Goal: Information Seeking & Learning: Find specific fact

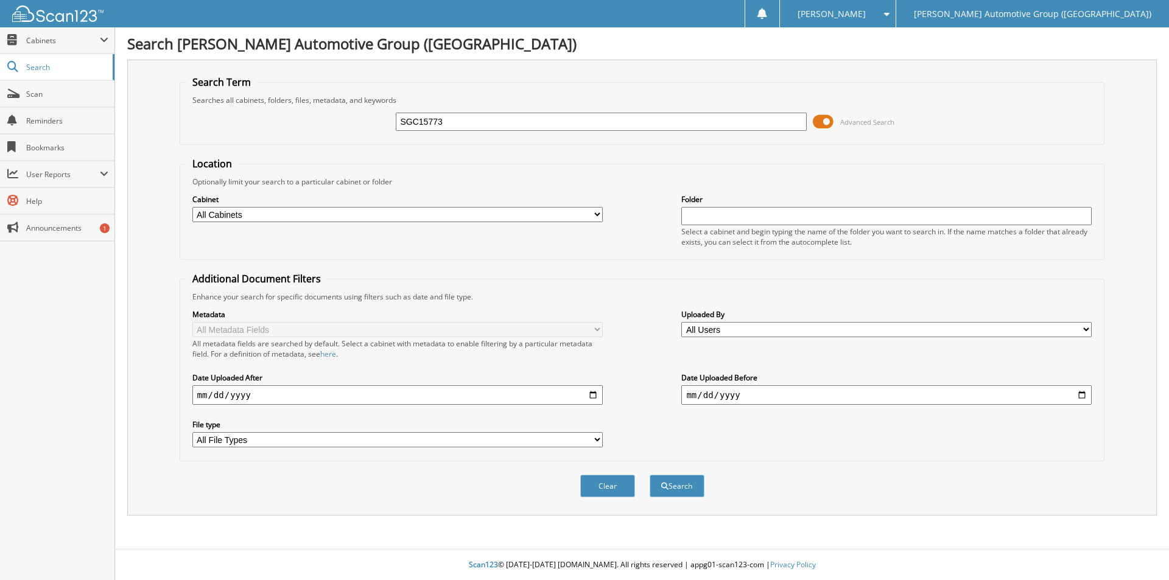
type input "SGC15773"
click at [649, 475] on button "Search" at bounding box center [676, 486] width 55 height 23
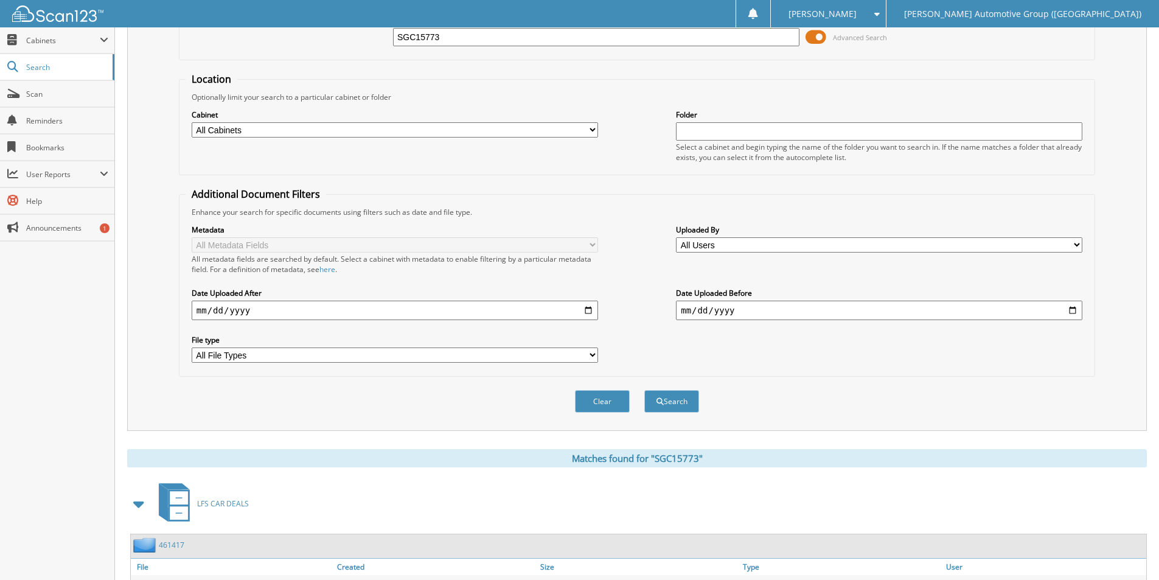
scroll to position [61, 0]
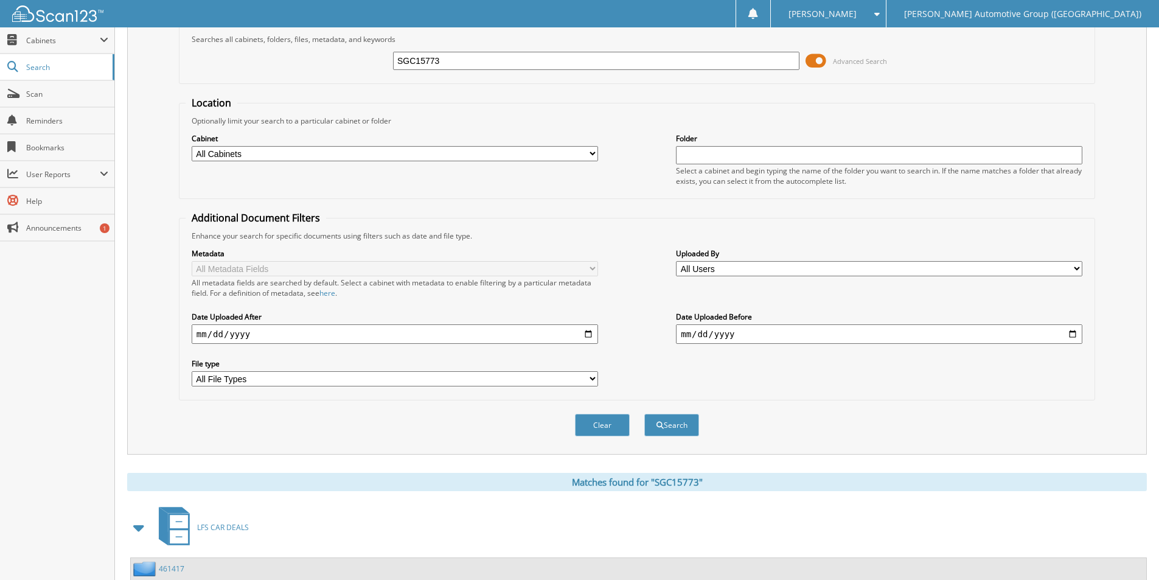
click at [509, 65] on input "SGC15773" at bounding box center [596, 61] width 407 height 18
type input "SGC36487"
click at [645, 414] on button "Search" at bounding box center [672, 425] width 55 height 23
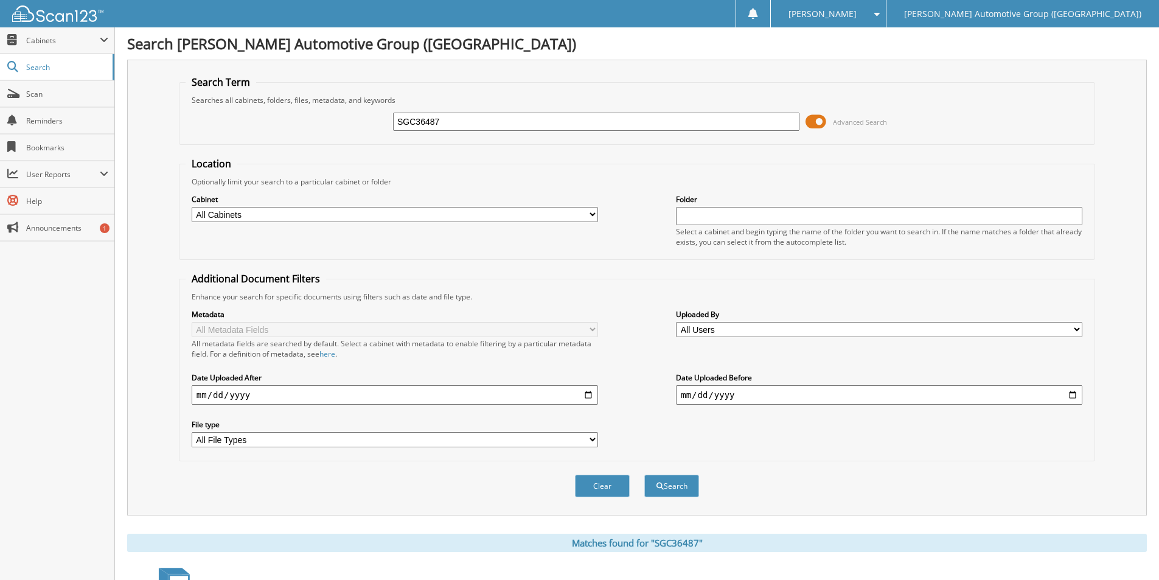
click at [558, 124] on input "SGC36487" at bounding box center [596, 122] width 407 height 18
type input "SGC36375"
click at [645, 475] on button "Search" at bounding box center [672, 486] width 55 height 23
click at [461, 128] on input "SGC36375" at bounding box center [596, 122] width 407 height 18
type input "SGC39139"
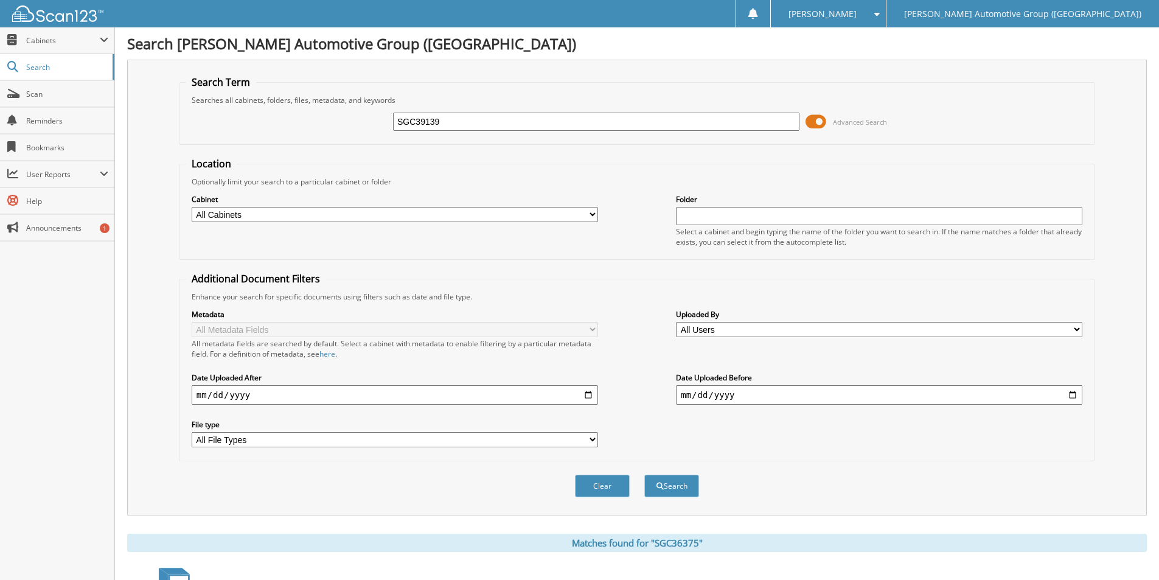
click at [645, 475] on button "Search" at bounding box center [672, 486] width 55 height 23
click at [451, 107] on div "SGC39139 Advanced Search" at bounding box center [637, 121] width 903 height 33
click at [459, 114] on input "SGC39139" at bounding box center [596, 122] width 407 height 18
type input "SGC49721"
click at [645, 475] on button "Search" at bounding box center [672, 486] width 55 height 23
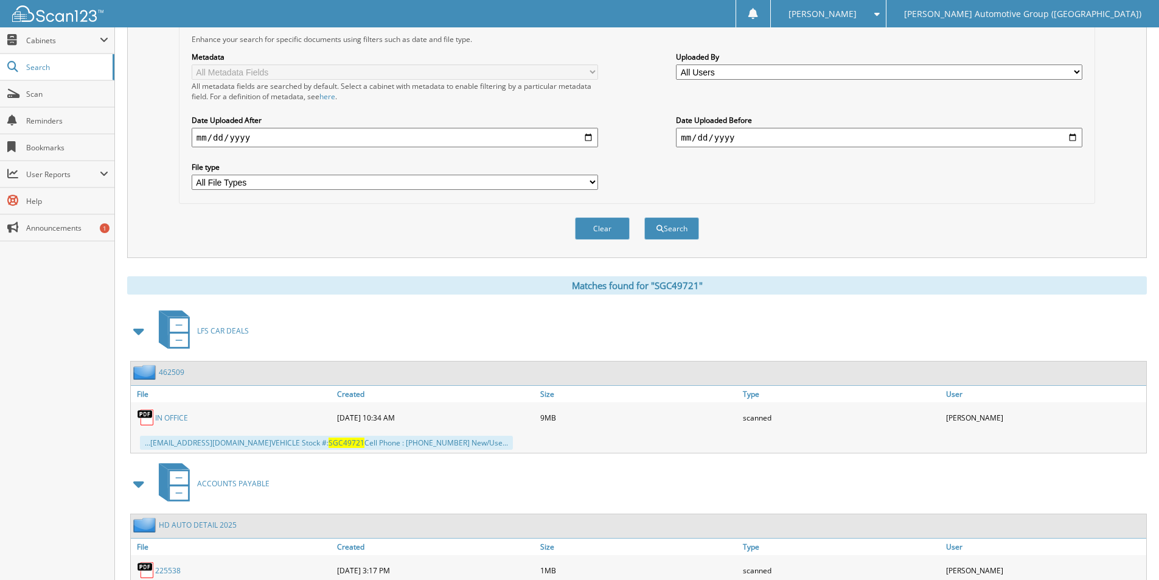
scroll to position [341, 0]
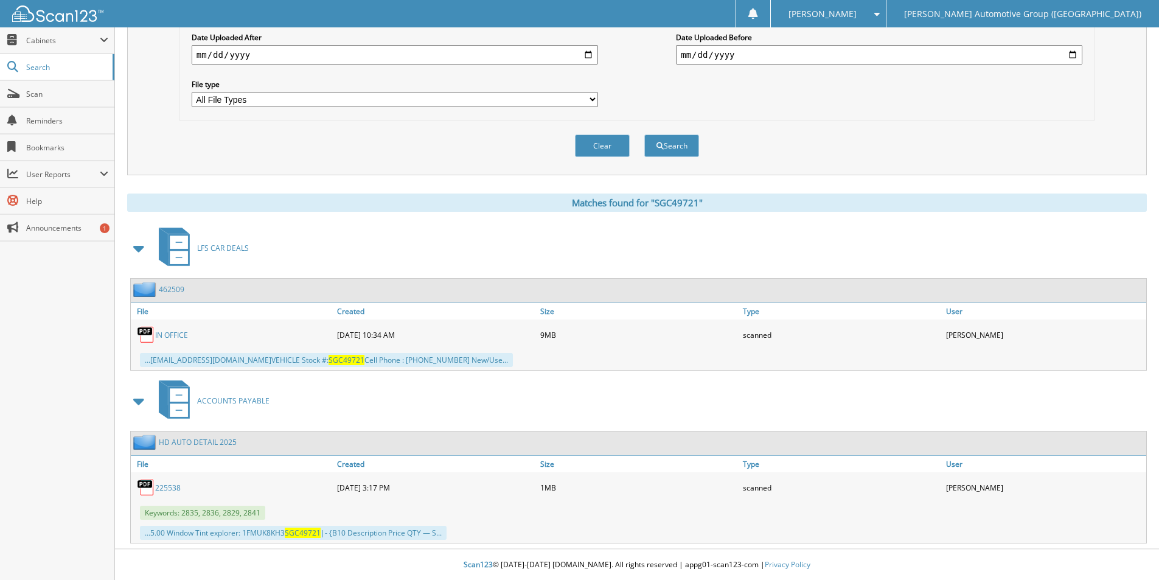
click at [173, 289] on link "462509" at bounding box center [172, 289] width 26 height 10
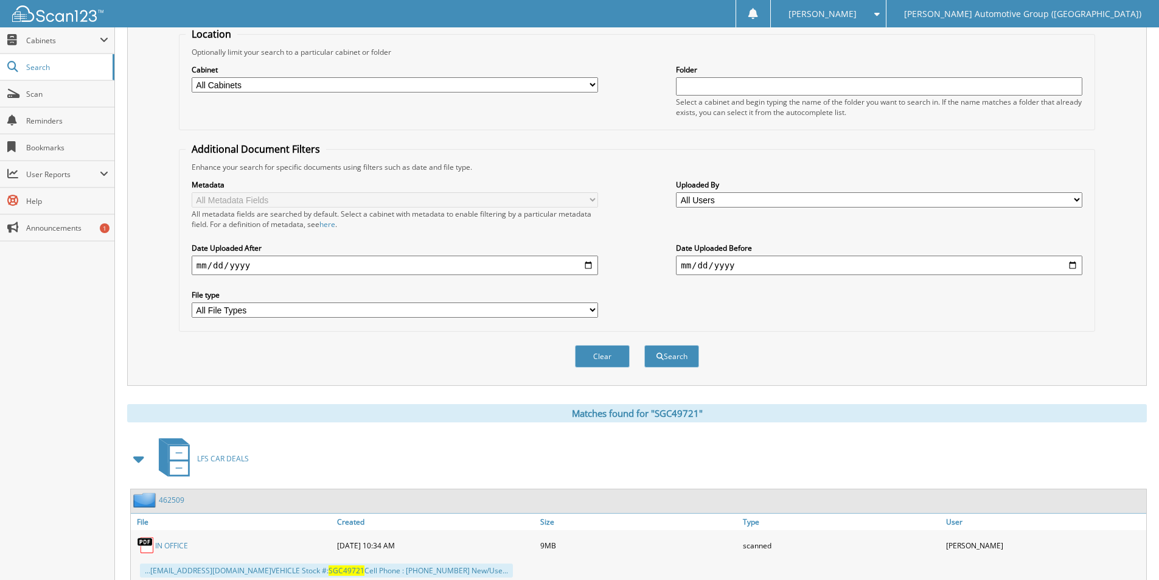
scroll to position [341, 0]
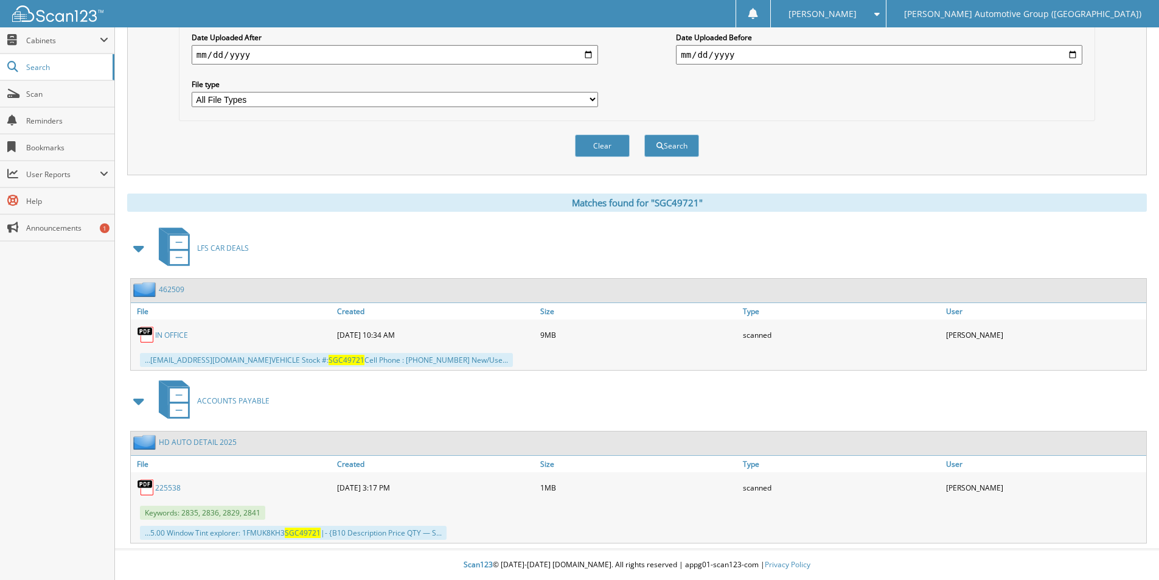
click at [170, 288] on link "462509" at bounding box center [172, 289] width 26 height 10
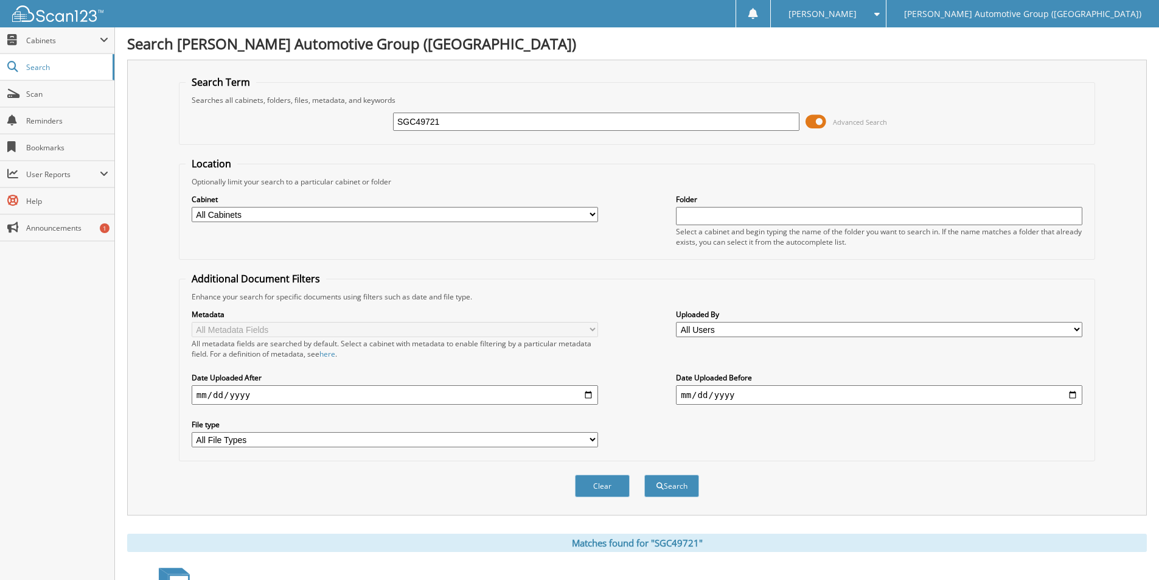
click at [455, 113] on input "SGC49721" at bounding box center [596, 122] width 407 height 18
type input "SGC58557"
click at [645, 475] on button "Search" at bounding box center [672, 486] width 55 height 23
click at [497, 100] on div "Searches all cabinets, folders, files, metadata, and keywords" at bounding box center [637, 100] width 903 height 10
drag, startPoint x: 497, startPoint y: 108, endPoint x: 498, endPoint y: 119, distance: 11.0
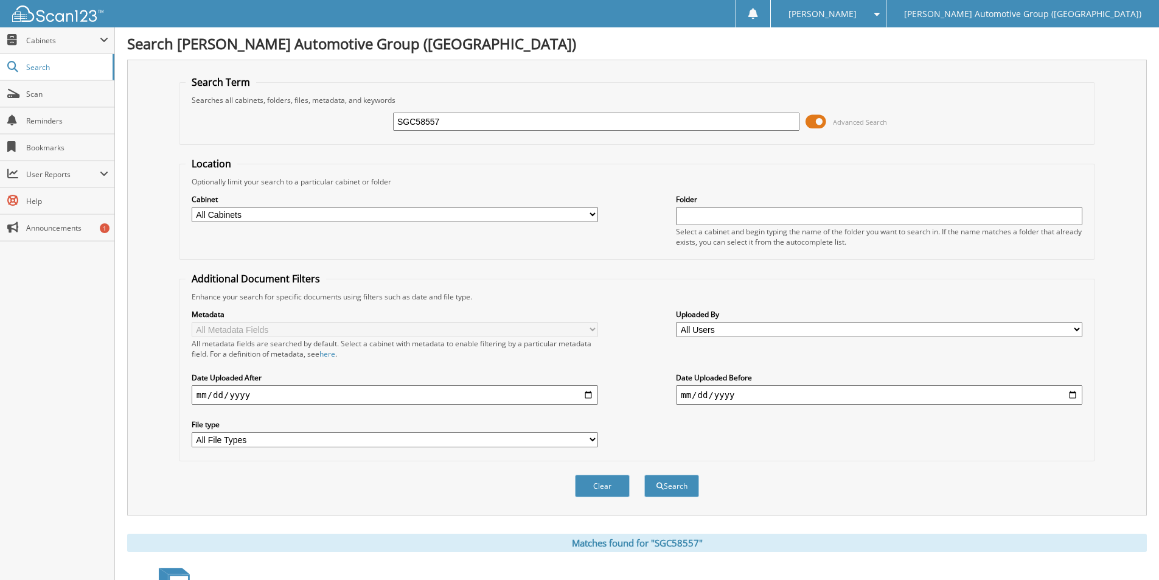
click at [497, 109] on div "SGC58557 Advanced Search" at bounding box center [637, 121] width 903 height 33
click at [500, 122] on input "SGC58557" at bounding box center [596, 122] width 407 height 18
type input "SGC51791"
click at [645, 475] on button "Search" at bounding box center [672, 486] width 55 height 23
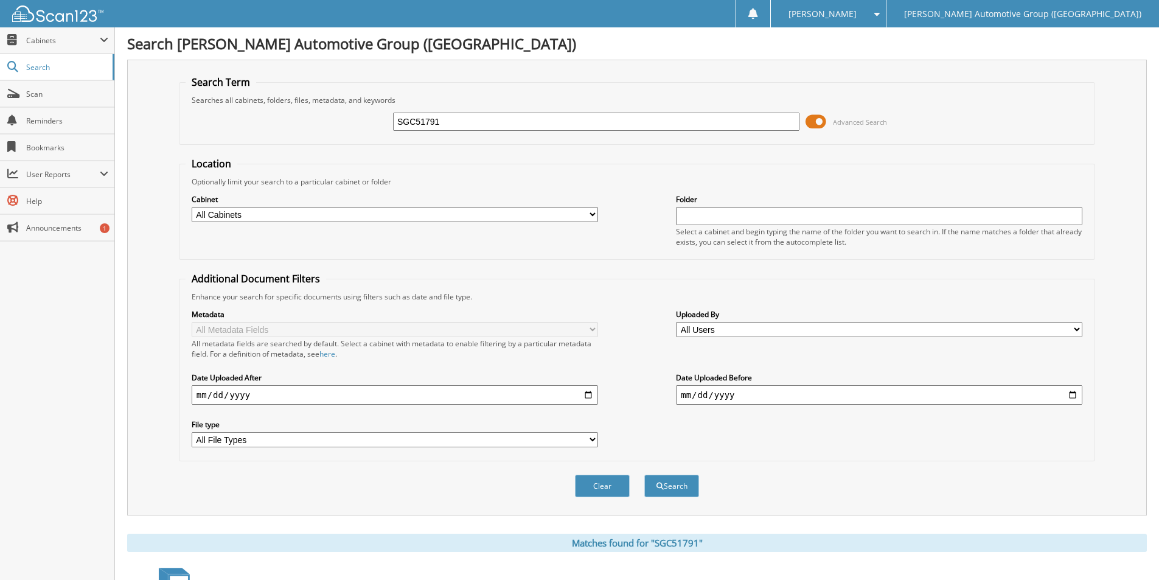
click at [522, 128] on input "SGC51791" at bounding box center [596, 122] width 407 height 18
type input "S"
type input "SED92804"
click at [645, 475] on button "Search" at bounding box center [672, 486] width 55 height 23
click at [452, 119] on input "SED92804" at bounding box center [596, 122] width 407 height 18
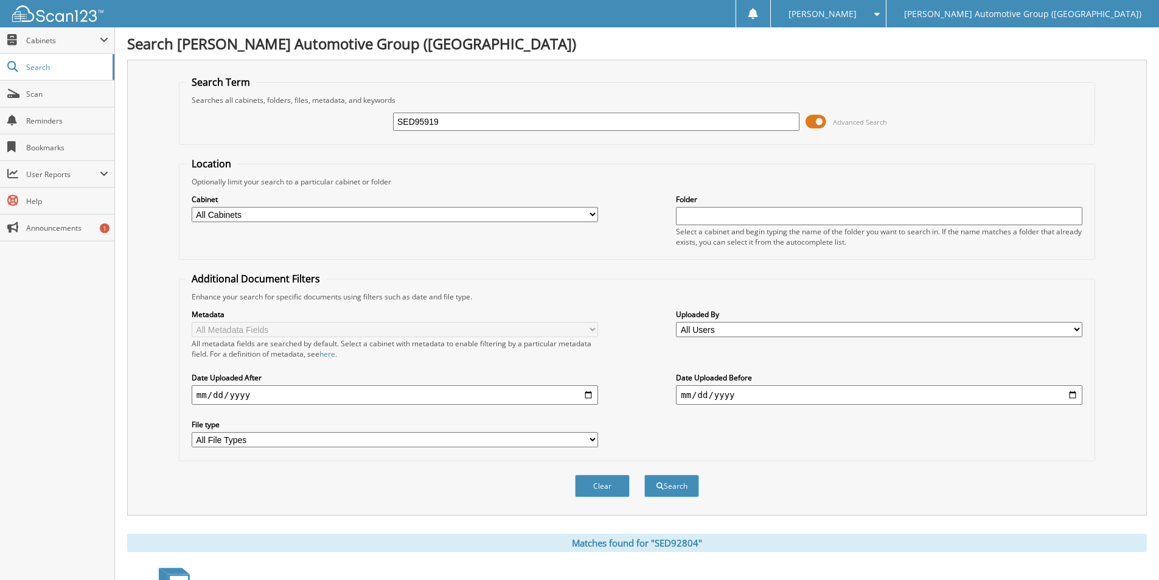
type input "SED95919"
click at [645, 475] on button "Search" at bounding box center [672, 486] width 55 height 23
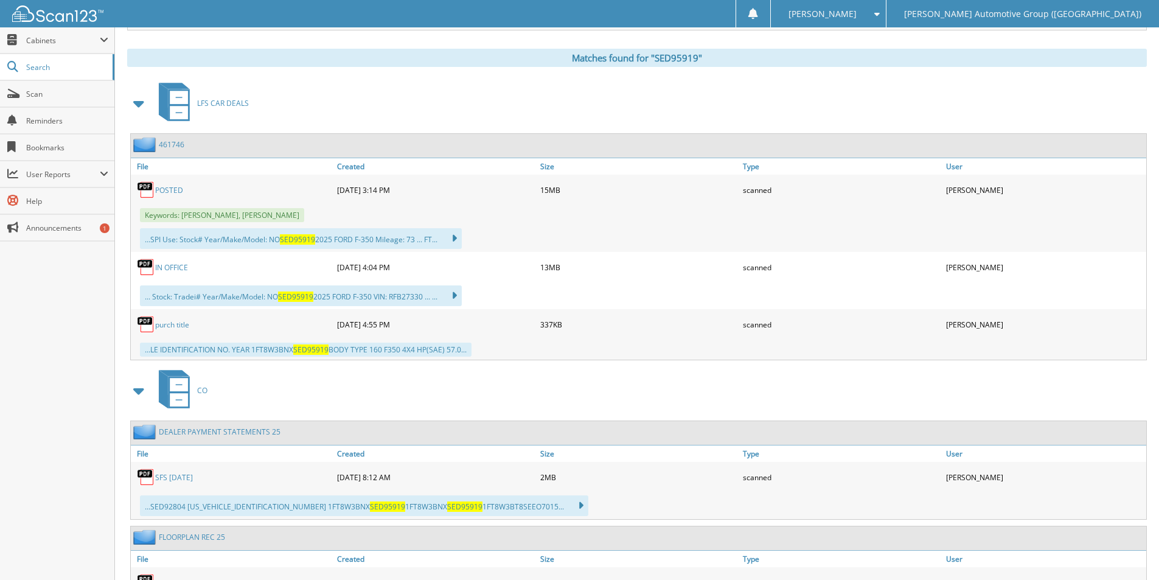
scroll to position [487, 0]
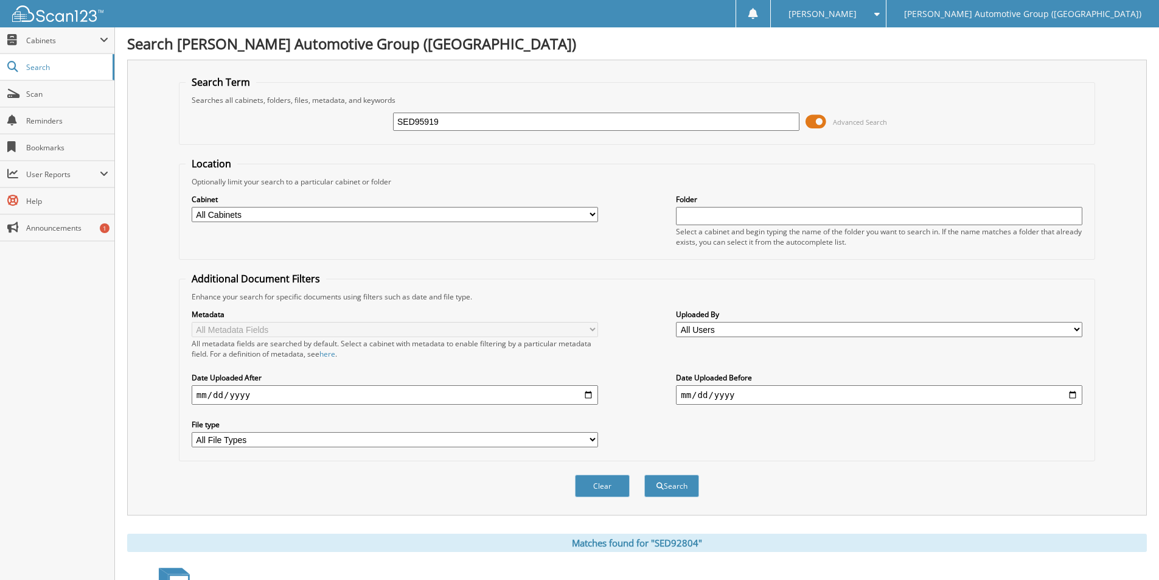
click at [497, 120] on input "SED95919" at bounding box center [596, 122] width 407 height 18
click at [470, 127] on input "SED95919" at bounding box center [596, 122] width 407 height 18
type input "SED91686"
click at [645, 475] on button "Search" at bounding box center [672, 486] width 55 height 23
click at [446, 126] on input "SED91686" at bounding box center [596, 122] width 407 height 18
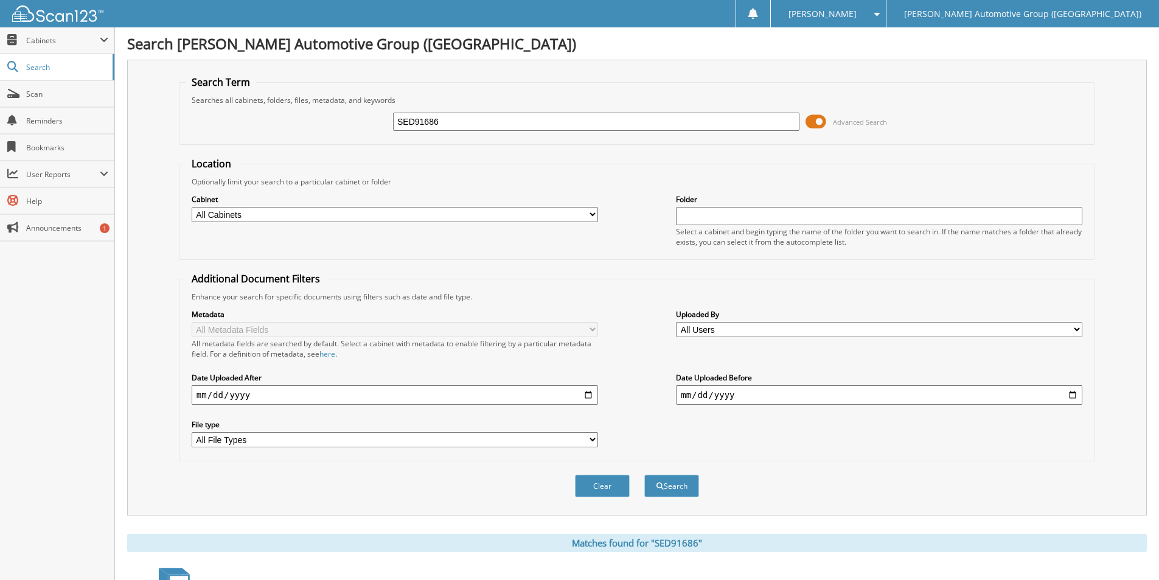
click at [446, 126] on input "SED91686" at bounding box center [596, 122] width 407 height 18
type input "SKE93574"
click at [645, 475] on button "Search" at bounding box center [672, 486] width 55 height 23
click at [519, 119] on input "SKE93574" at bounding box center [596, 122] width 407 height 18
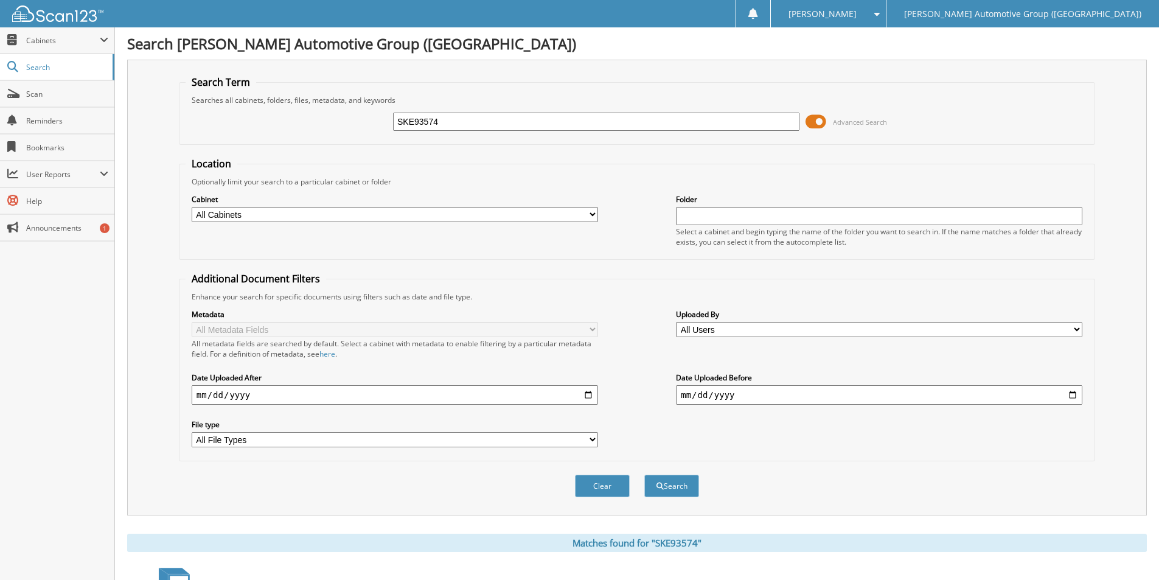
click at [519, 119] on input "SKE93574" at bounding box center [596, 122] width 407 height 18
type input "SRA94983"
click at [645, 475] on button "Search" at bounding box center [672, 486] width 55 height 23
click at [469, 128] on input "SRA94983" at bounding box center [596, 122] width 407 height 18
type input "SRB06573"
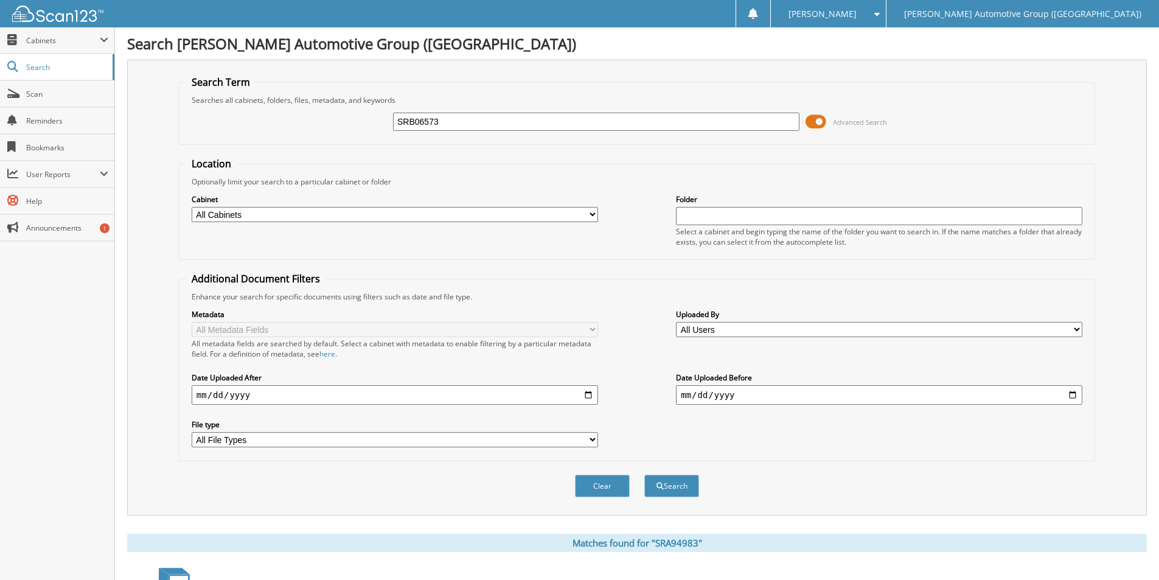
click at [645, 475] on button "Search" at bounding box center [672, 486] width 55 height 23
click at [461, 121] on input "SRB06573" at bounding box center [596, 122] width 407 height 18
type input "SRB06259"
click at [645, 475] on button "Search" at bounding box center [672, 486] width 55 height 23
click at [593, 117] on input "SRB06259" at bounding box center [596, 122] width 407 height 18
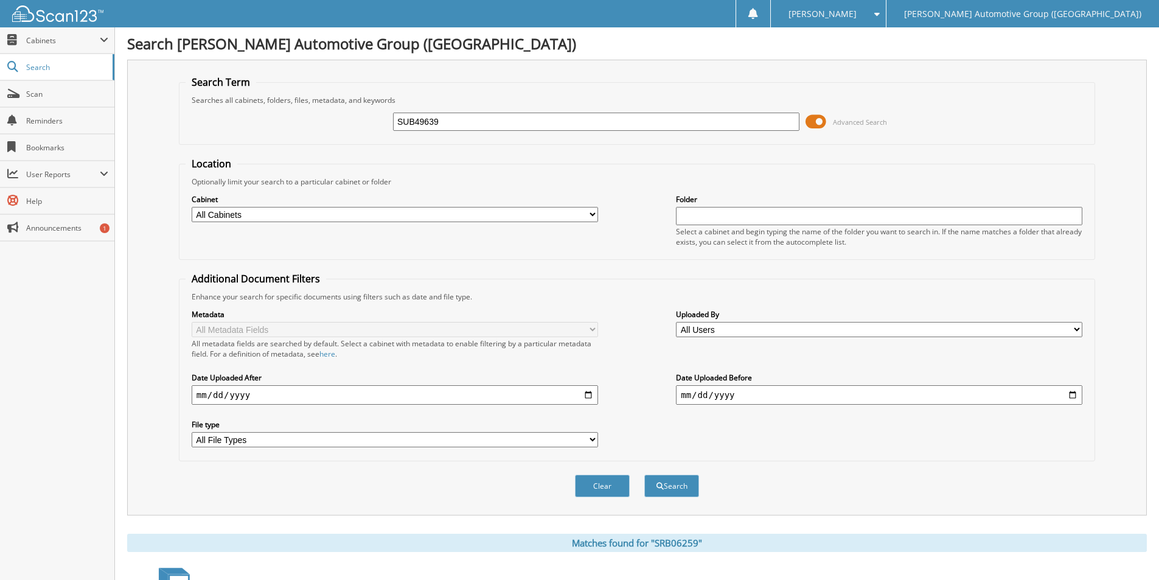
type input "SUB49639"
click at [645, 475] on button "Search" at bounding box center [672, 486] width 55 height 23
click at [521, 125] on input "SUB49639" at bounding box center [596, 122] width 407 height 18
type input "SUB49658"
click at [645, 475] on button "Search" at bounding box center [672, 486] width 55 height 23
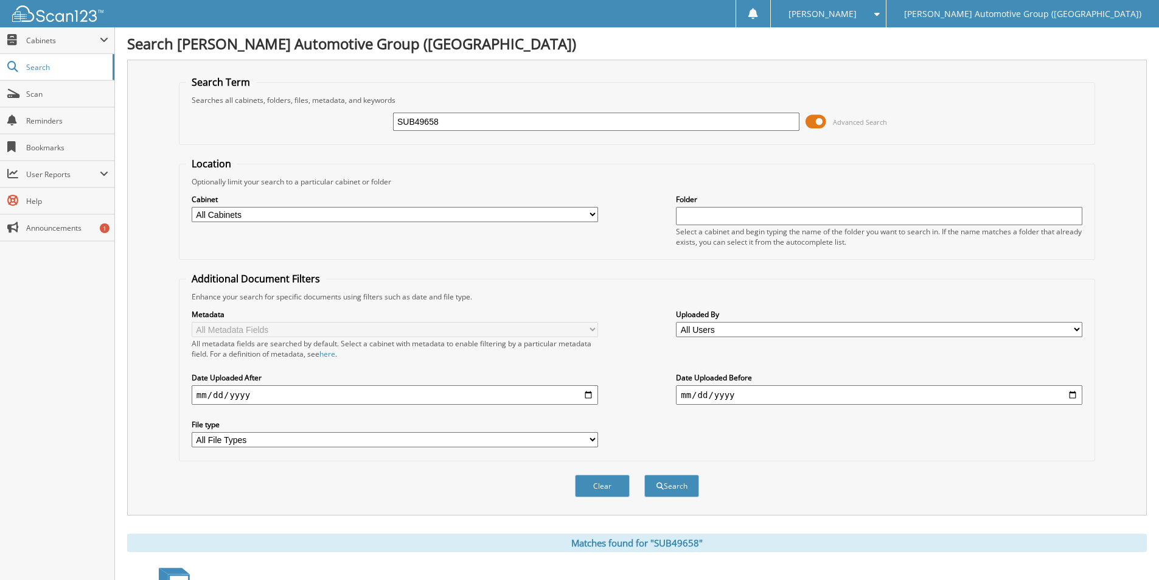
click at [458, 116] on input "SUB49658" at bounding box center [596, 122] width 407 height 18
type input "SUB48259"
click at [645, 475] on button "Search" at bounding box center [672, 486] width 55 height 23
click at [445, 121] on input "SUB48259" at bounding box center [596, 122] width 407 height 18
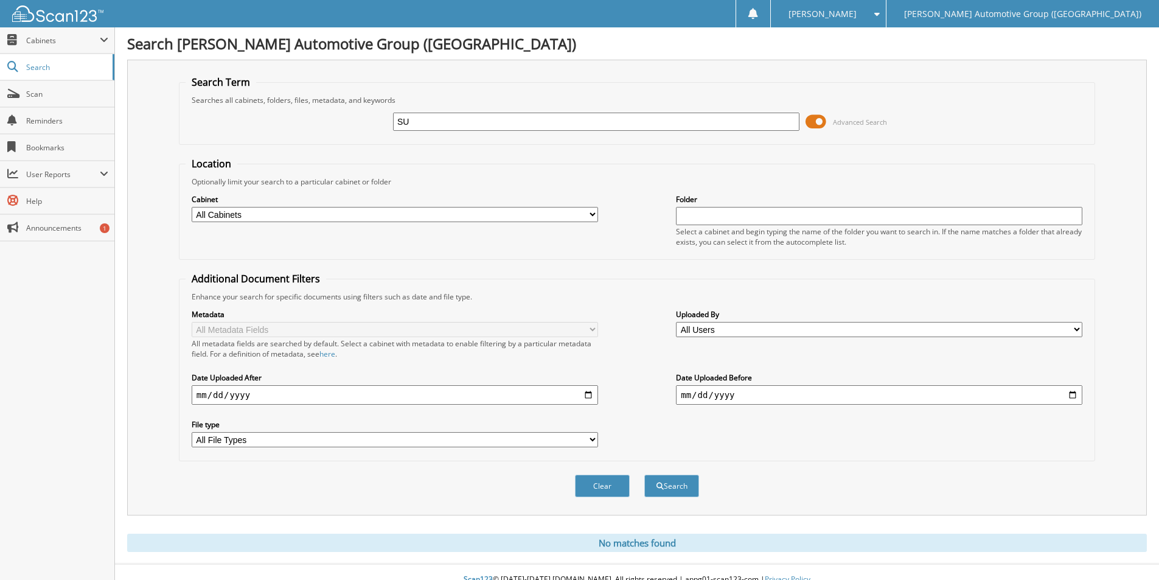
type input "S"
type input "SED92804"
click at [645, 475] on button "Search" at bounding box center [672, 486] width 55 height 23
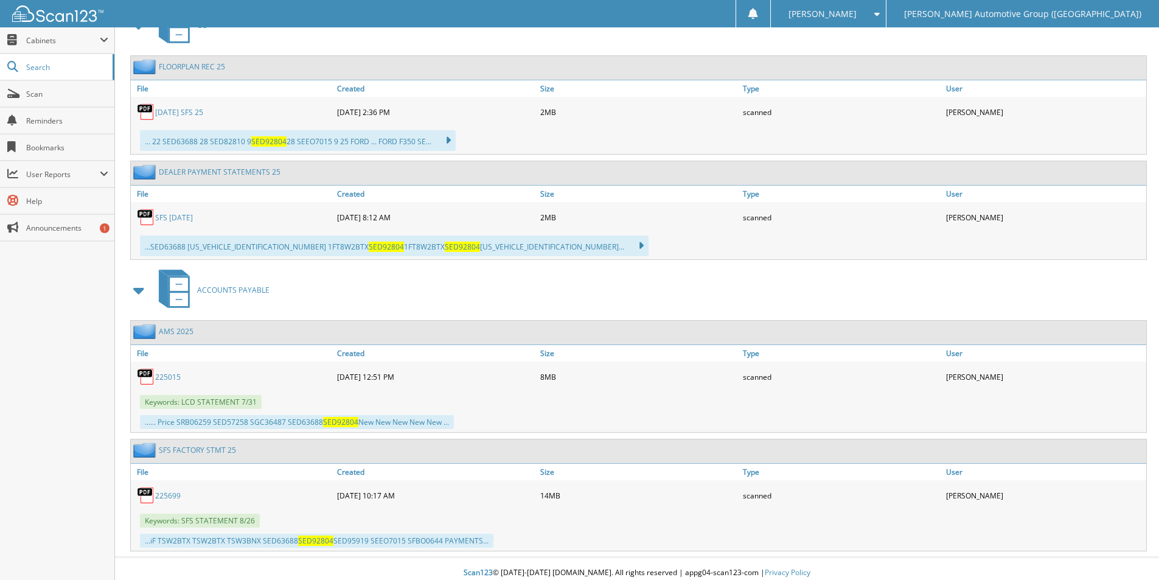
scroll to position [572, 0]
